Goal: Transaction & Acquisition: Purchase product/service

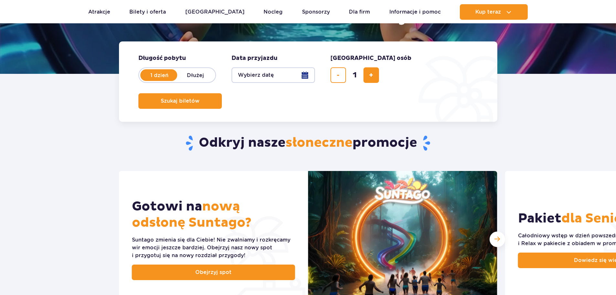
scroll to position [97, 0]
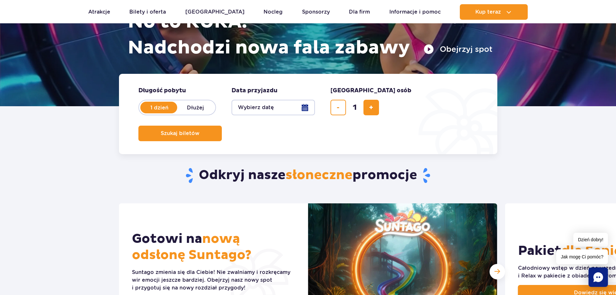
click at [307, 107] on button "Wybierz datę" at bounding box center [273, 108] width 83 height 16
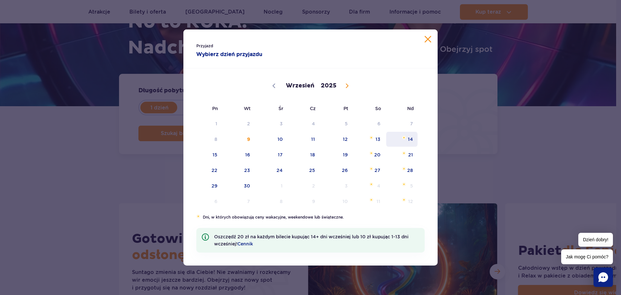
click at [410, 141] on span "14" at bounding box center [401, 139] width 33 height 15
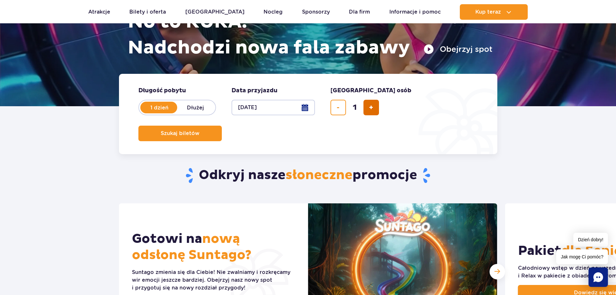
click at [371, 107] on span "dodaj bilet" at bounding box center [371, 107] width 4 height 0
type input "5"
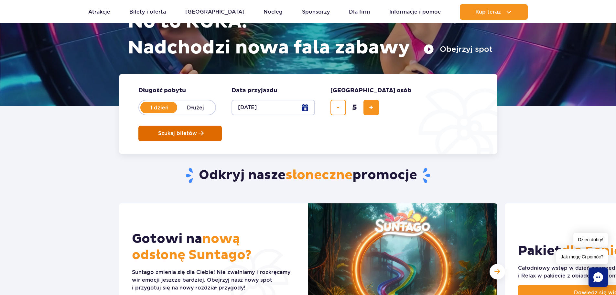
click at [197, 130] on span "Szukaj biletów" at bounding box center [177, 133] width 39 height 6
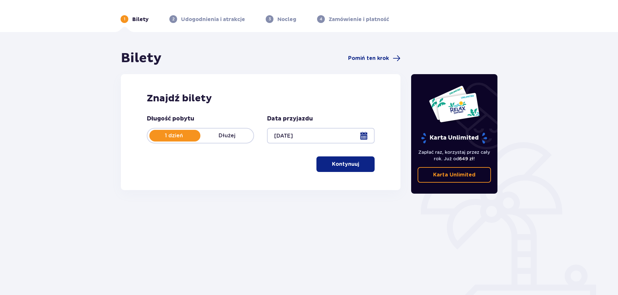
scroll to position [35, 0]
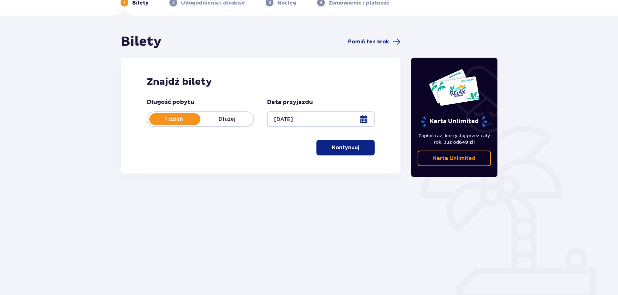
click at [351, 148] on p "Kontynuuj" at bounding box center [345, 147] width 27 height 7
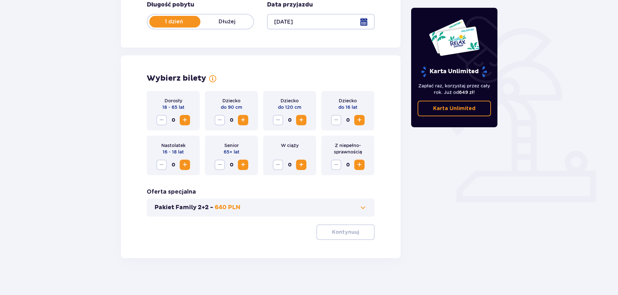
scroll to position [134, 0]
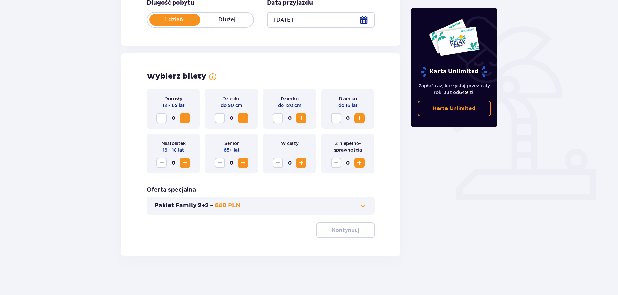
click at [185, 117] on span "Increase" at bounding box center [185, 118] width 8 height 8
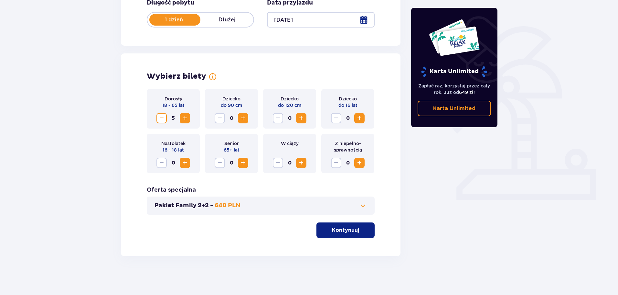
click at [351, 226] on button "Kontynuuj" at bounding box center [346, 230] width 58 height 16
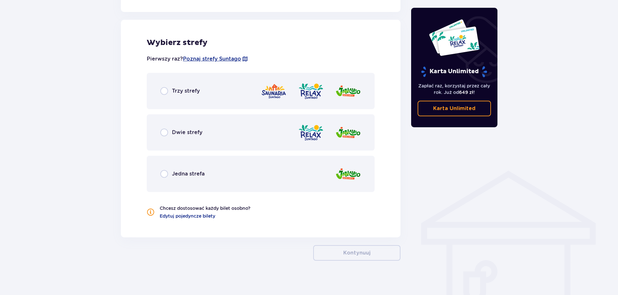
scroll to position [359, 0]
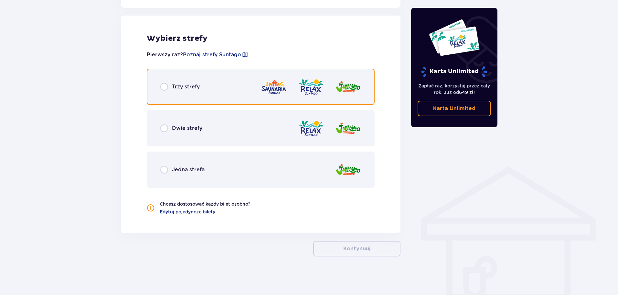
click at [166, 84] on input "radio" at bounding box center [164, 87] width 8 height 8
radio input "true"
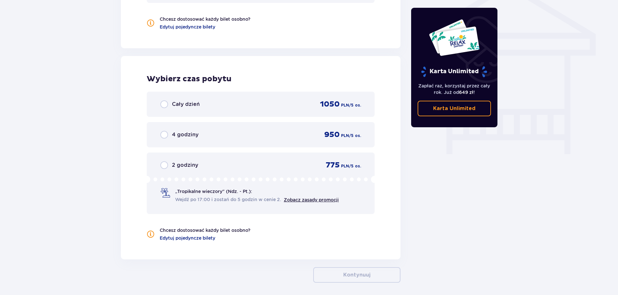
scroll to position [570, 0]
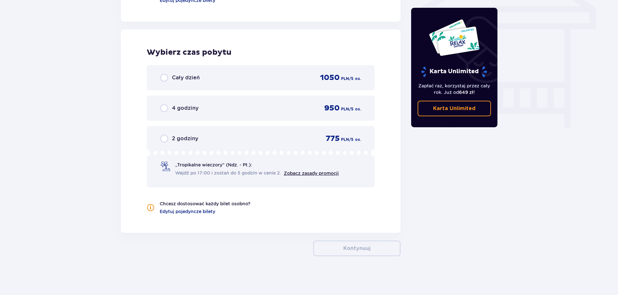
click at [169, 80] on div "Cały dzień" at bounding box center [179, 78] width 39 height 8
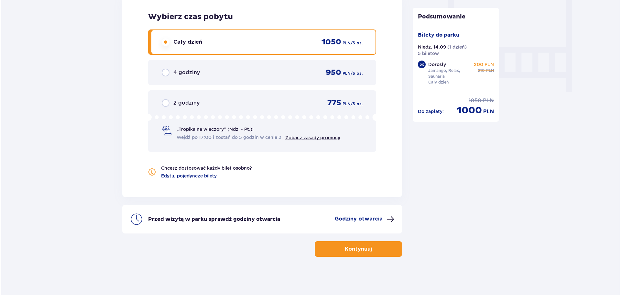
scroll to position [606, 0]
click at [372, 219] on p "Godziny otwarcia" at bounding box center [357, 217] width 48 height 7
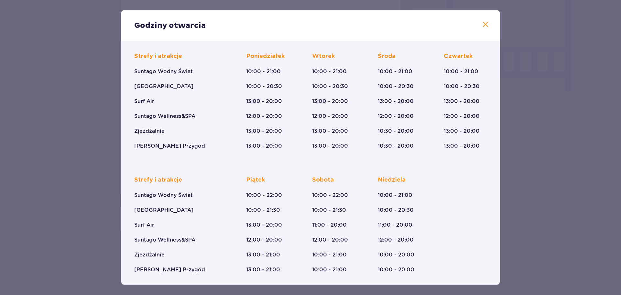
scroll to position [41, 0]
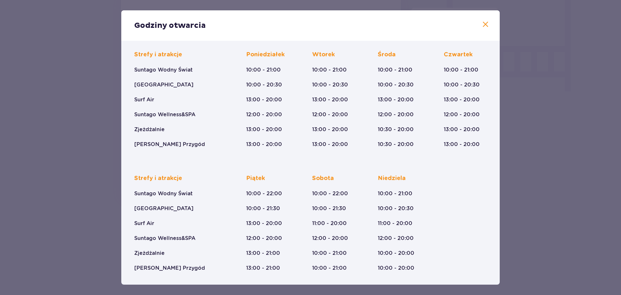
click at [423, 93] on div "Strefy i atrakcje Suntago Wodny Świat Crocodile Island Surf Air Suntago Wellnes…" at bounding box center [310, 93] width 352 height 107
click at [536, 151] on div "Godziny otwarcia Styczeń - Grudzień Halloween (31.10.25) Wszystkich Świętych (0…" at bounding box center [310, 147] width 621 height 295
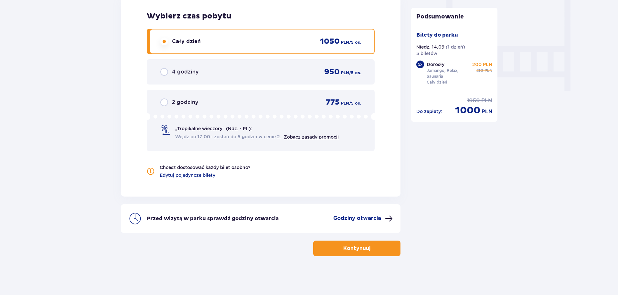
click at [378, 253] on button "Kontynuuj" at bounding box center [356, 248] width 87 height 16
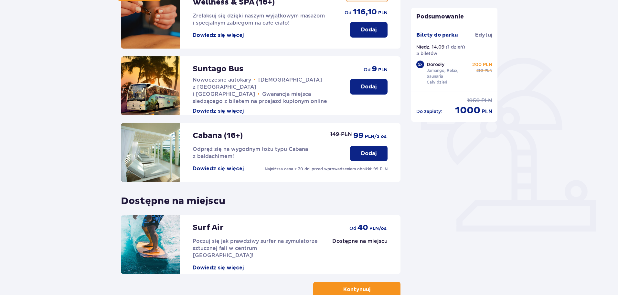
scroll to position [129, 0]
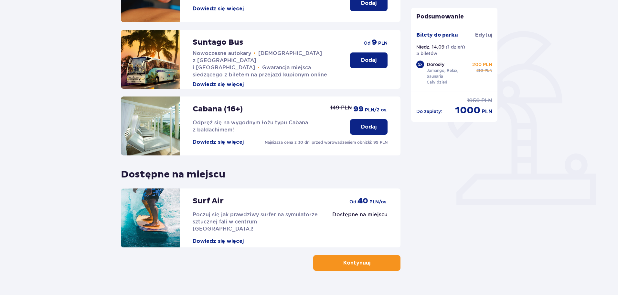
click at [387, 259] on button "Kontynuuj" at bounding box center [356, 263] width 87 height 16
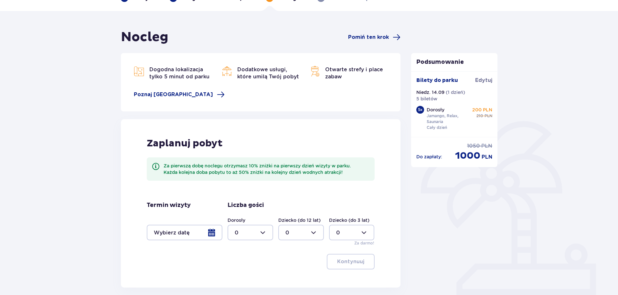
scroll to position [94, 0]
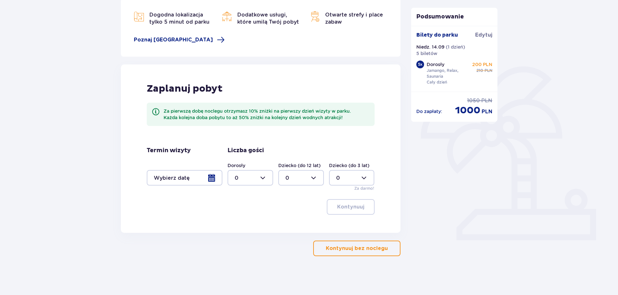
click at [367, 250] on p "Kontynuuj bez noclegu" at bounding box center [357, 247] width 62 height 7
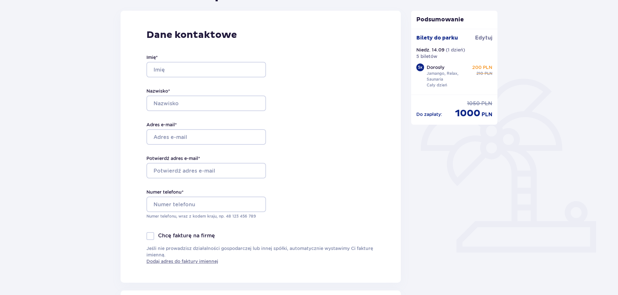
scroll to position [194, 0]
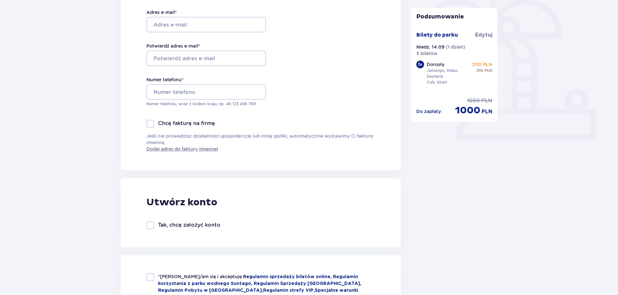
click at [152, 124] on div at bounding box center [150, 124] width 8 height 8
checkbox input "true"
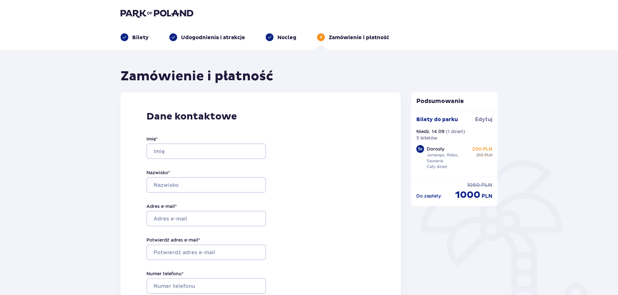
scroll to position [0, 0]
